Goal: Task Accomplishment & Management: Use online tool/utility

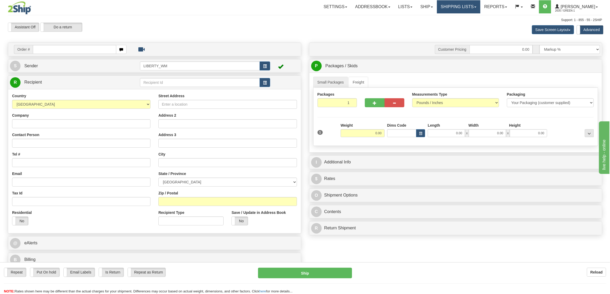
click at [464, 7] on link "Shipping lists" at bounding box center [458, 6] width 43 height 13
click at [465, 19] on span "Current Shipments" at bounding box center [449, 18] width 31 height 4
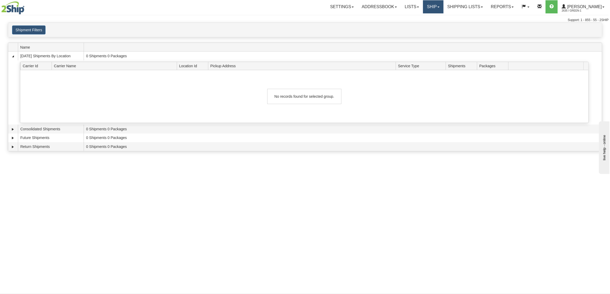
click at [436, 9] on link "Ship" at bounding box center [433, 6] width 20 height 13
click at [436, 26] on span "OnHold / Order Queue" at bounding box center [419, 25] width 37 height 4
click at [443, 8] on link "Ship" at bounding box center [433, 6] width 20 height 13
click at [435, 24] on span "OnHold / Order Queue" at bounding box center [419, 25] width 37 height 4
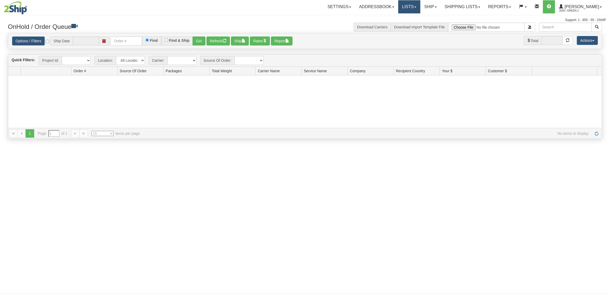
type input "[DATE]"
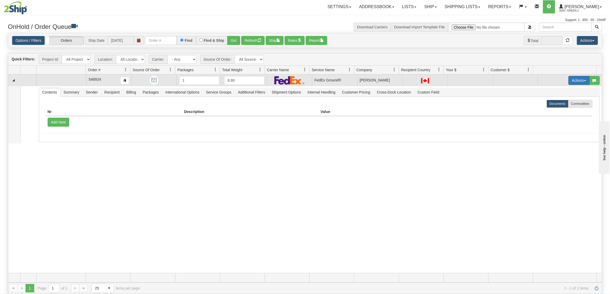
click at [573, 83] on button "Actions" at bounding box center [578, 80] width 21 height 9
click at [557, 91] on link "Open" at bounding box center [565, 90] width 45 height 7
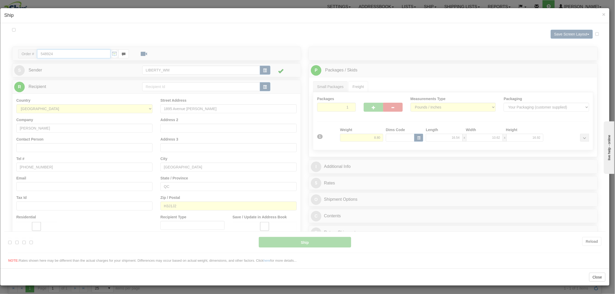
type input "92"
type input "16:00"
type input "19:00"
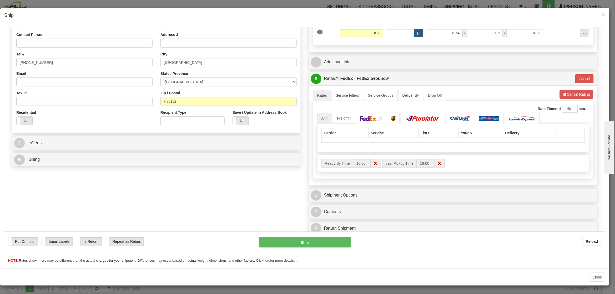
scroll to position [107, 0]
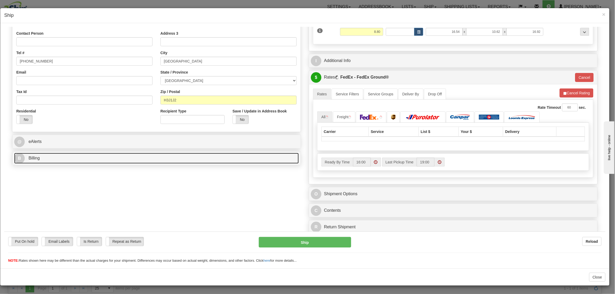
click at [112, 159] on link "B Billing" at bounding box center [156, 158] width 284 height 11
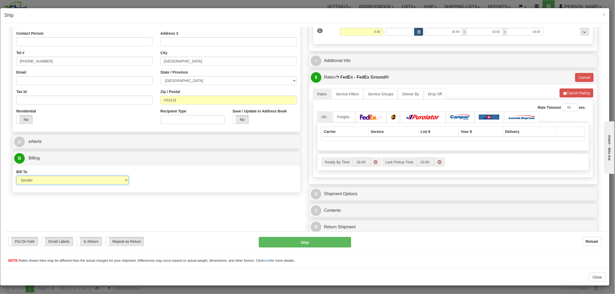
click at [104, 179] on select "Sender Recipient Third Party Collect" at bounding box center [72, 180] width 112 height 9
select select "3"
click at [16, 176] on select "Sender Recipient Third Party Collect" at bounding box center [72, 180] width 112 height 9
click at [163, 198] on select "Please select Liberty Costco-39WY11-UPS Amazon.ca-50483A-UPS GSBLC Costco-39WY1…" at bounding box center [192, 199] width 112 height 9
click at [277, 200] on div "Bill To Sender Recipient Third Party Collect Account 3rd Party Account List Ple…" at bounding box center [156, 188] width 288 height 39
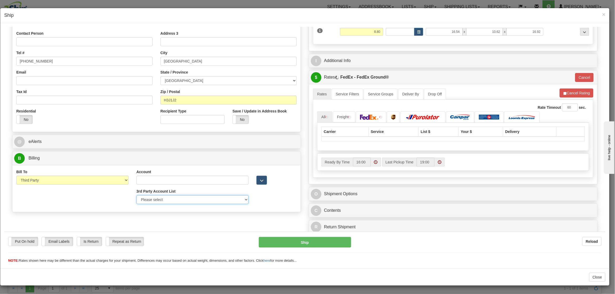
click at [215, 198] on select "Please select Liberty Costco-39WY11-UPS Amazon.ca-50483A-UPS GSBLC Costco-39WY1…" at bounding box center [192, 199] width 112 height 9
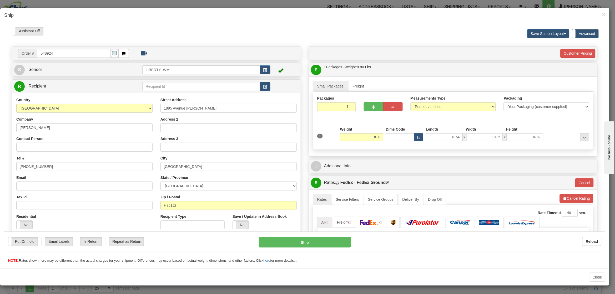
scroll to position [70, 0]
